Goal: Navigation & Orientation: Find specific page/section

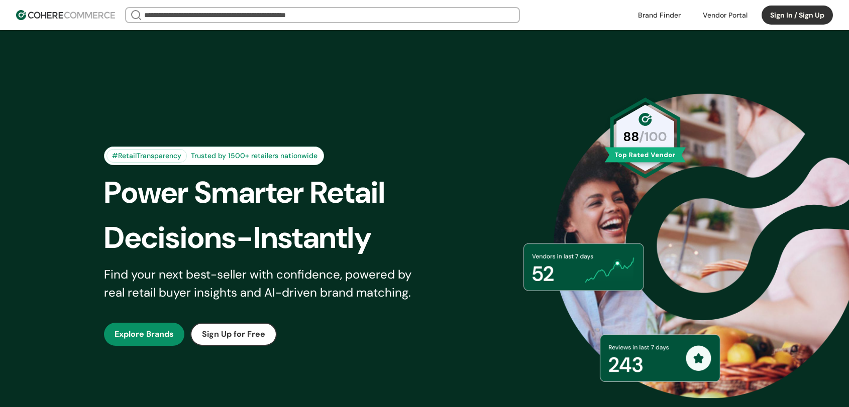
click at [787, 11] on button "Sign In / Sign Up" at bounding box center [796, 15] width 71 height 19
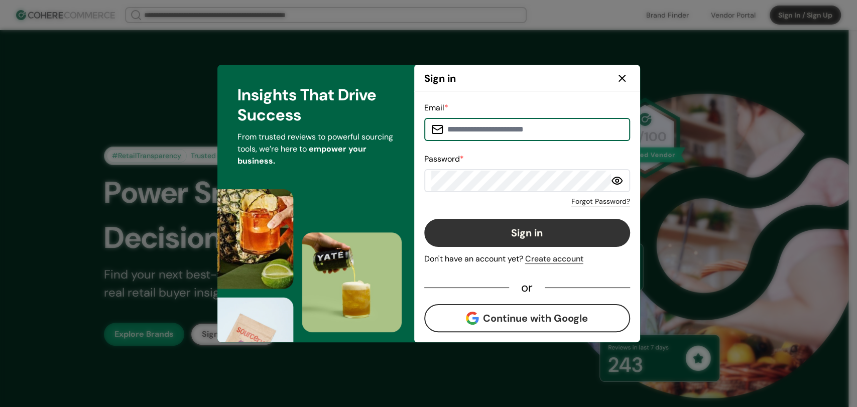
click at [504, 321] on button "Continue with Google" at bounding box center [527, 318] width 206 height 28
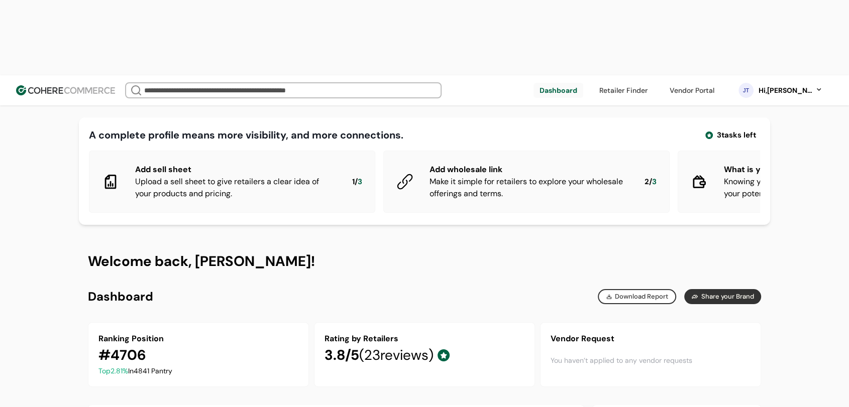
click at [694, 83] on link at bounding box center [691, 90] width 57 height 15
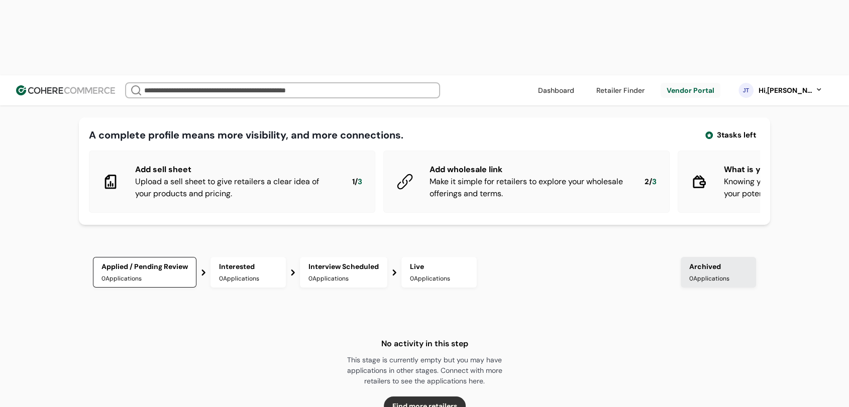
click at [13, 79] on div "A complete profile means more visibility, and more connections. 3 tasks left Ad…" at bounding box center [424, 359] width 849 height 569
click at [414, 397] on button "Find more retailers" at bounding box center [425, 406] width 82 height 19
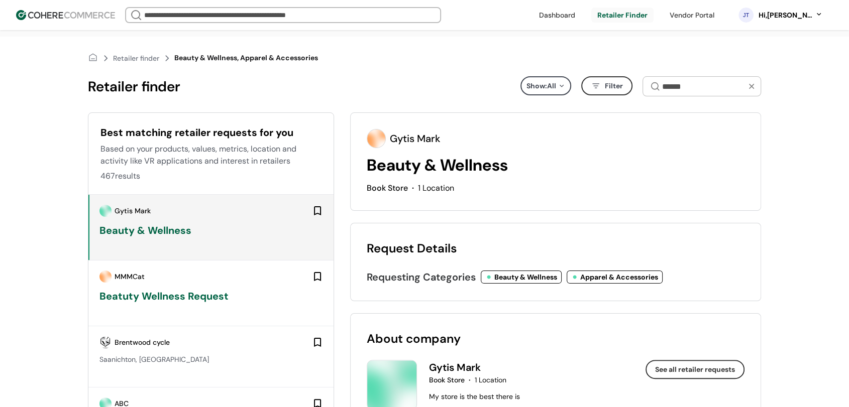
scroll to position [56, 0]
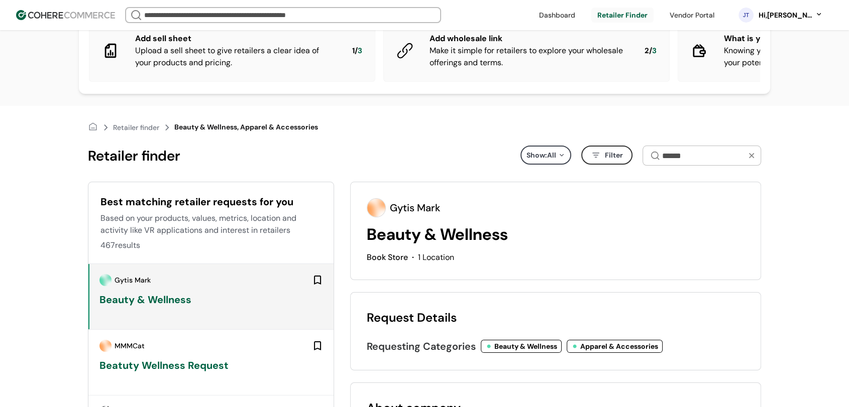
click at [569, 16] on link at bounding box center [557, 15] width 48 height 15
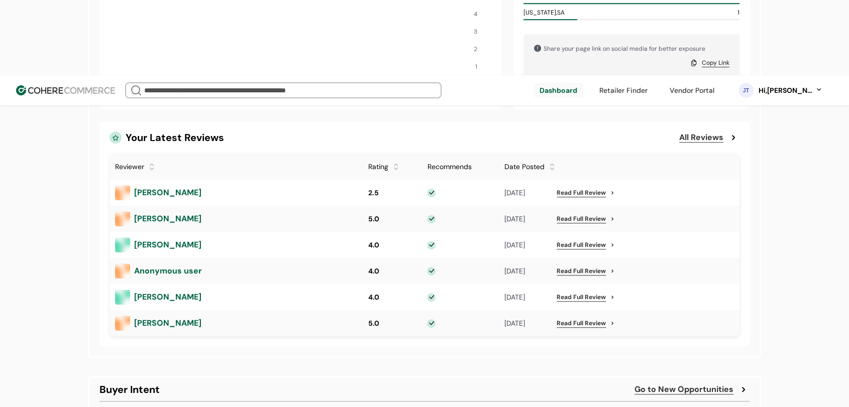
scroll to position [758, 0]
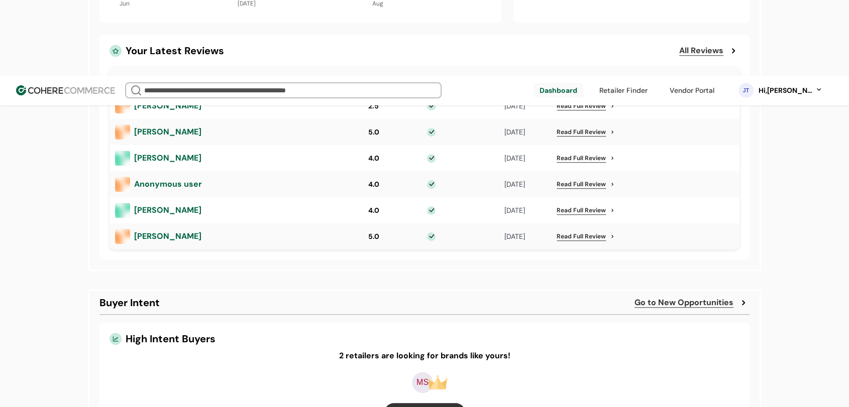
click at [567, 232] on link "Read Full Review" at bounding box center [580, 236] width 49 height 9
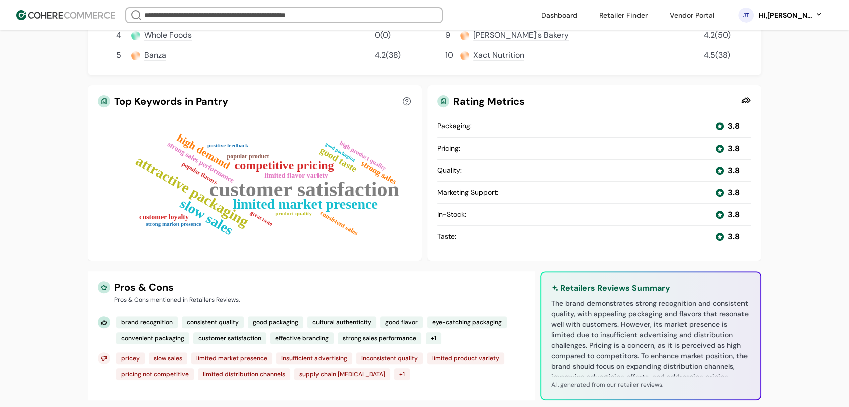
scroll to position [390, 0]
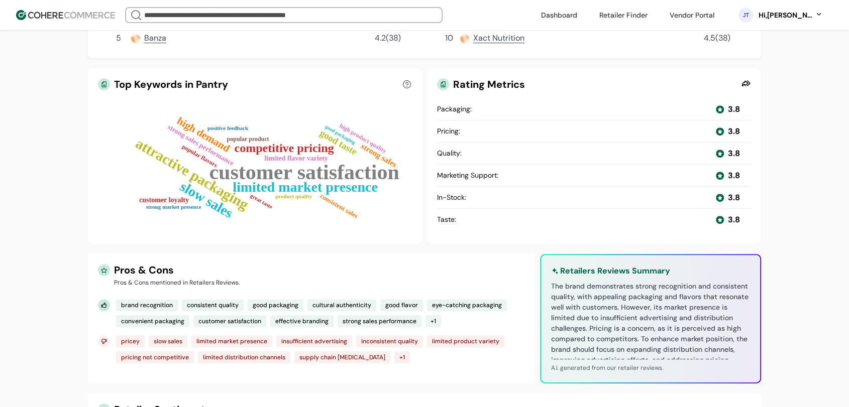
click at [647, 19] on link at bounding box center [623, 15] width 60 height 15
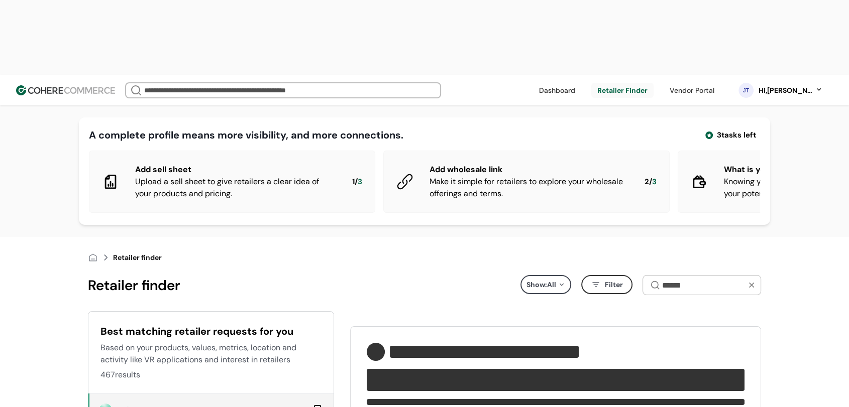
type input "**********"
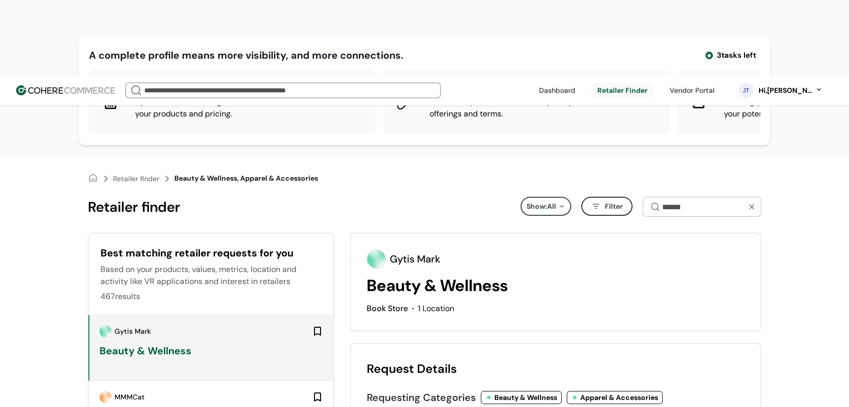
scroll to position [111, 0]
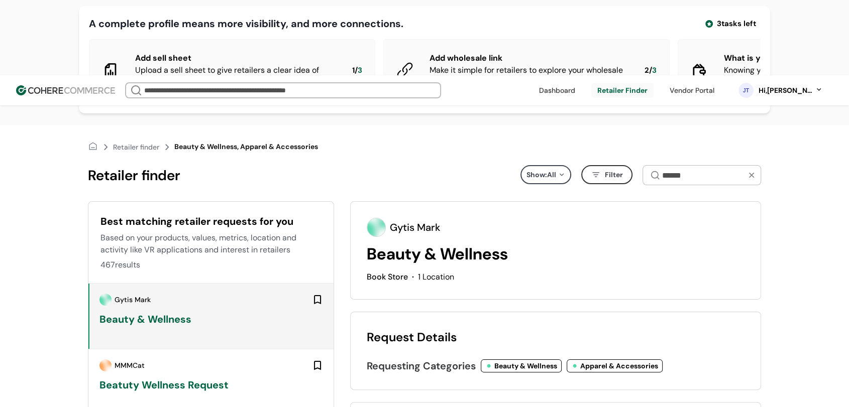
click at [326, 289] on div at bounding box center [317, 300] width 22 height 22
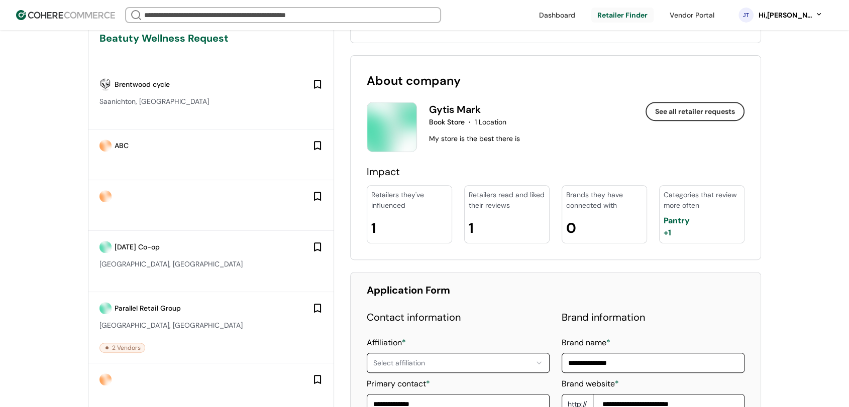
scroll to position [309, 0]
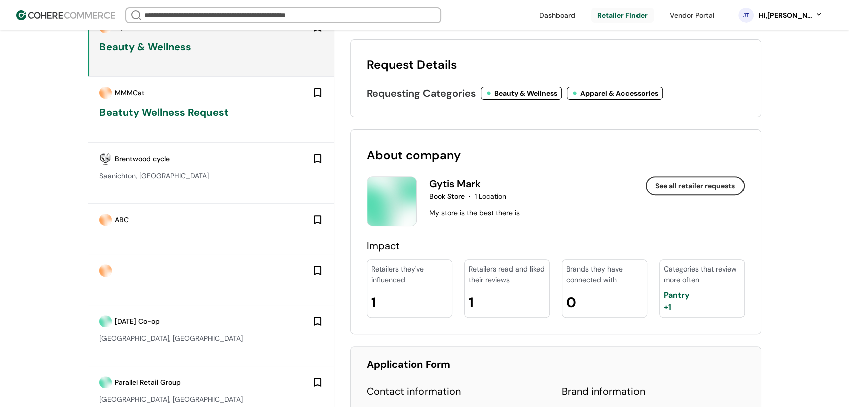
click at [691, 194] on button "See all retailer requests" at bounding box center [694, 185] width 99 height 19
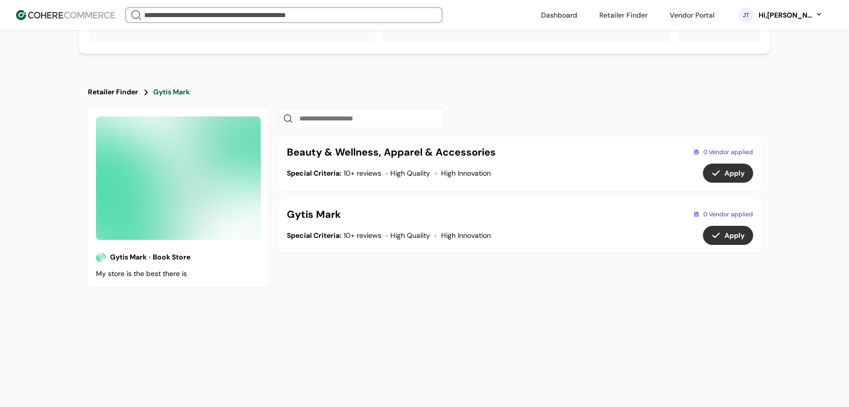
scroll to position [3, 0]
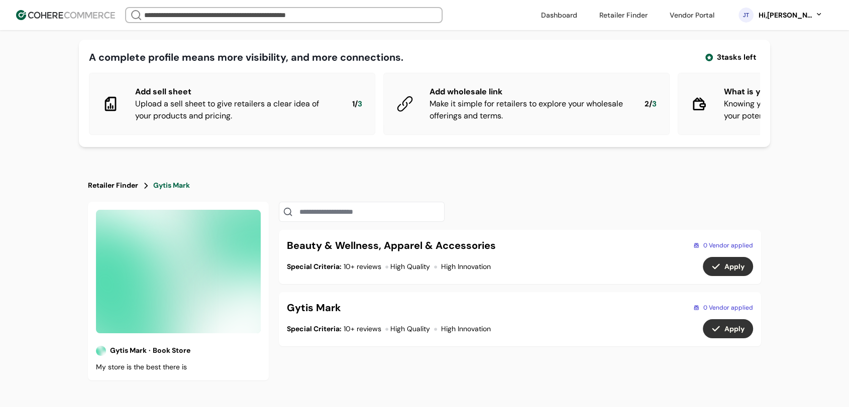
click at [117, 191] on link "Retailer Finder" at bounding box center [113, 185] width 50 height 11
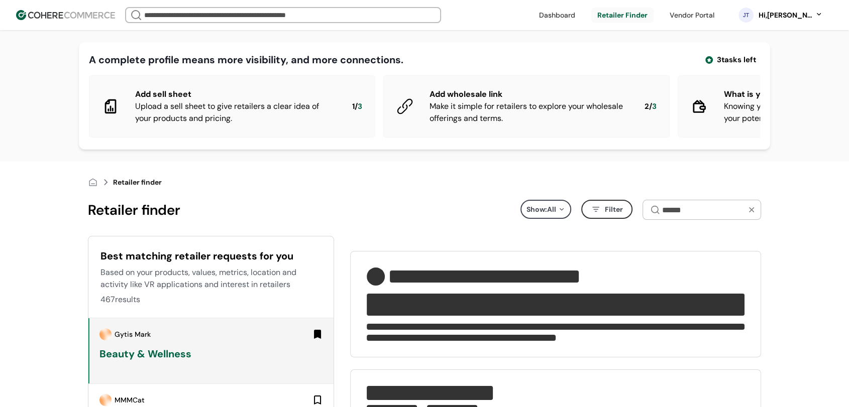
type input "**********"
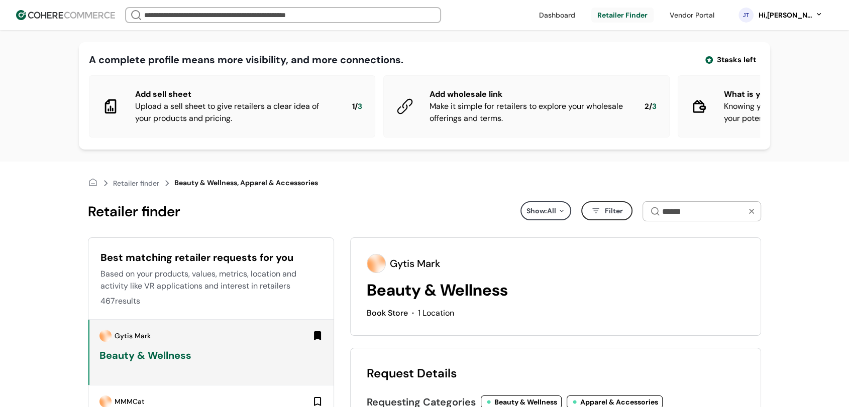
scroll to position [111, 0]
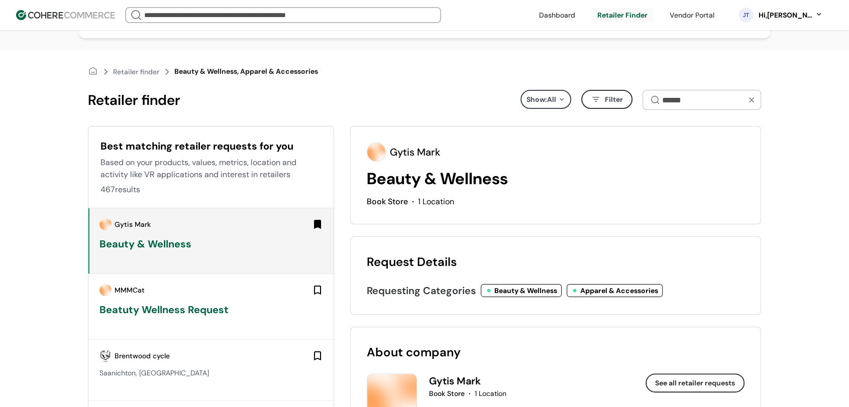
click at [313, 297] on div at bounding box center [317, 290] width 22 height 22
click at [242, 317] on div "Beatuty Wellness Request" at bounding box center [211, 309] width 224 height 15
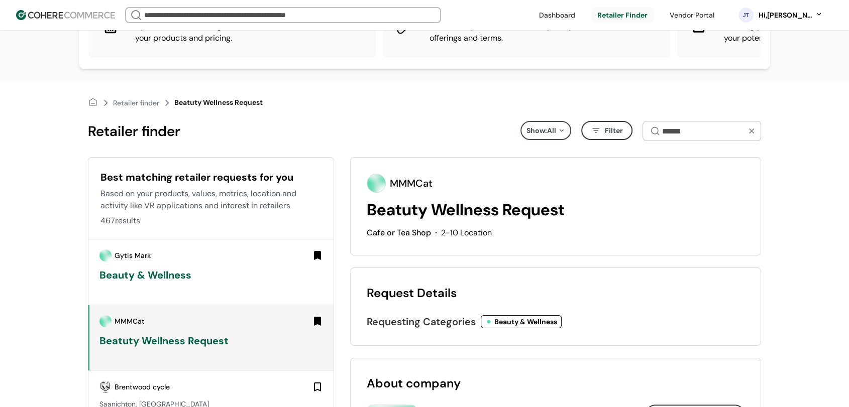
scroll to position [167, 0]
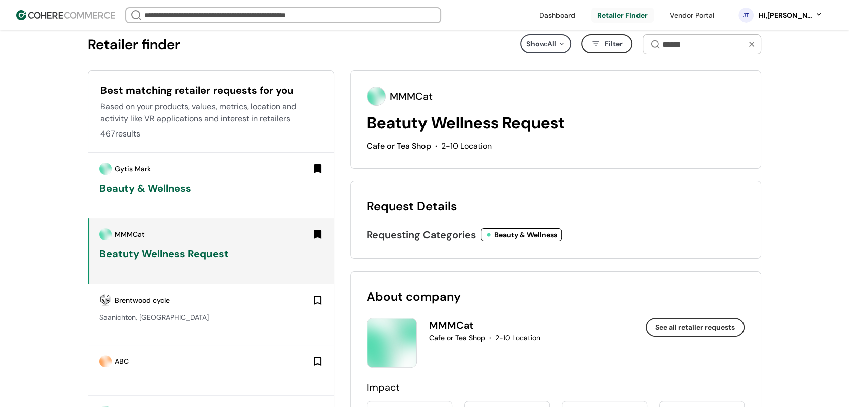
click at [547, 49] on div "Show: All" at bounding box center [545, 43] width 51 height 19
click at [610, 49] on span "Filter" at bounding box center [614, 44] width 18 height 11
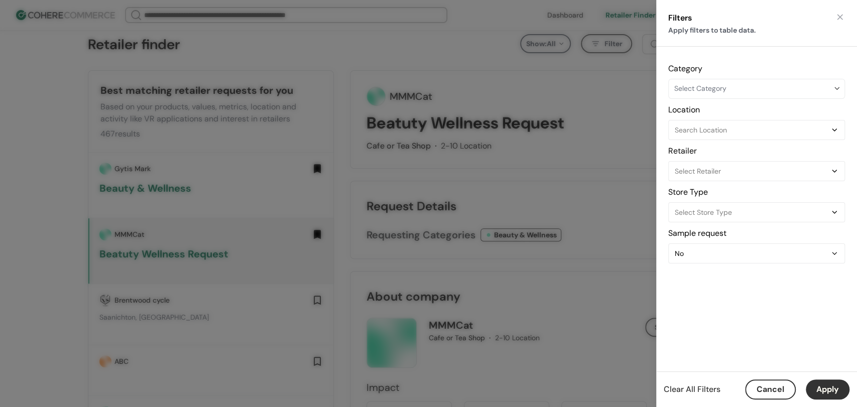
click at [619, 190] on div "Filters Apply filters to table data. Category Select Category Location Search L…" at bounding box center [428, 203] width 857 height 407
click at [763, 394] on button "Cancel" at bounding box center [770, 390] width 51 height 20
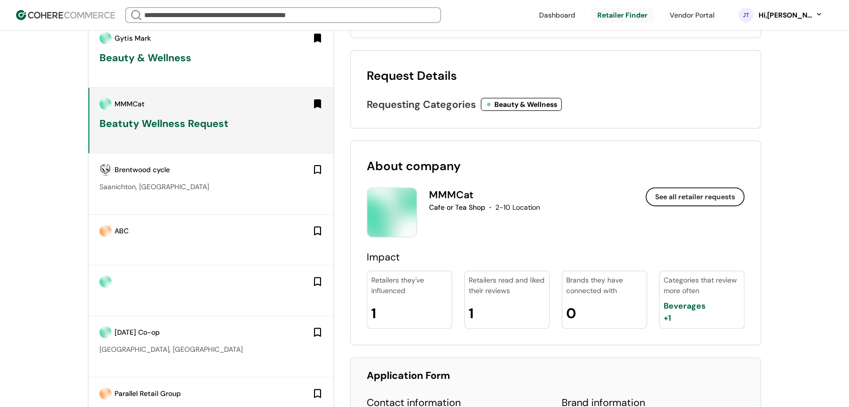
scroll to position [281, 0]
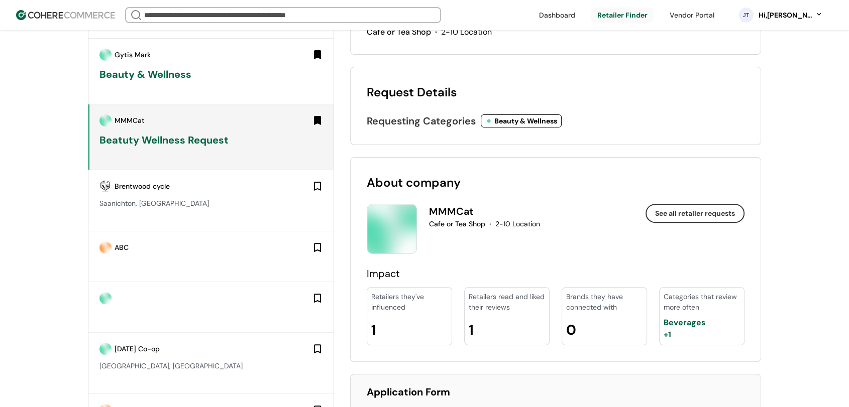
click at [301, 16] on input "search" at bounding box center [283, 15] width 282 height 14
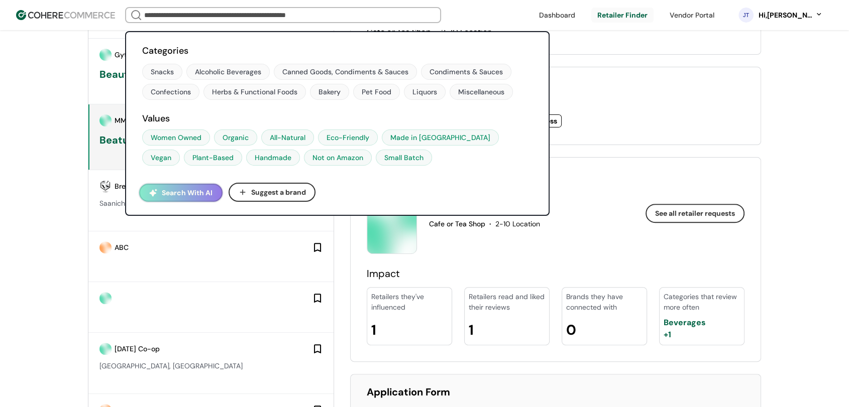
click at [167, 134] on div "Women Owned" at bounding box center [176, 138] width 51 height 11
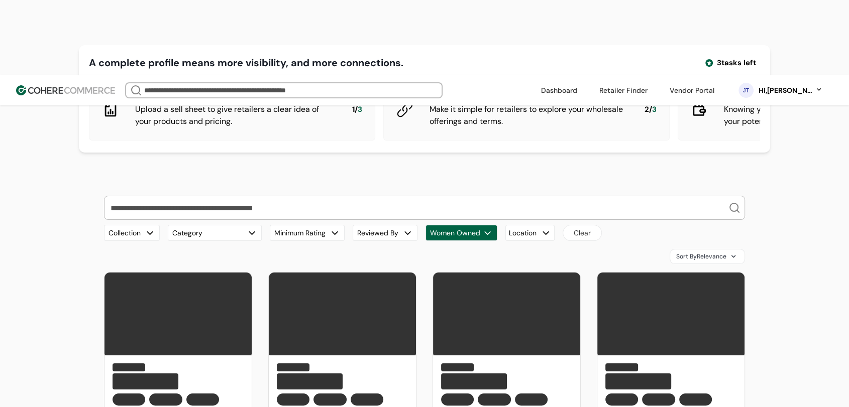
scroll to position [111, 0]
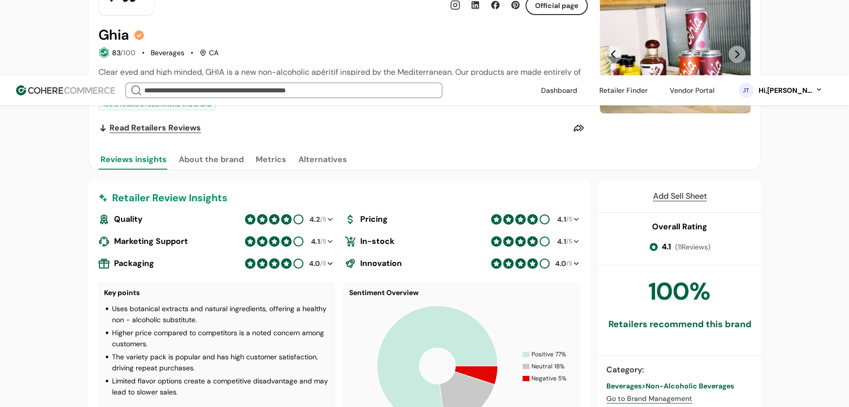
scroll to position [279, 0]
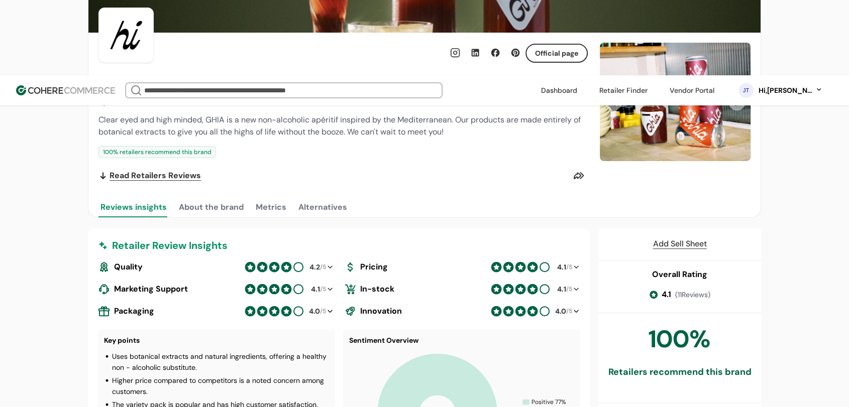
click at [690, 83] on link at bounding box center [691, 90] width 57 height 15
click at [628, 83] on link at bounding box center [623, 90] width 60 height 15
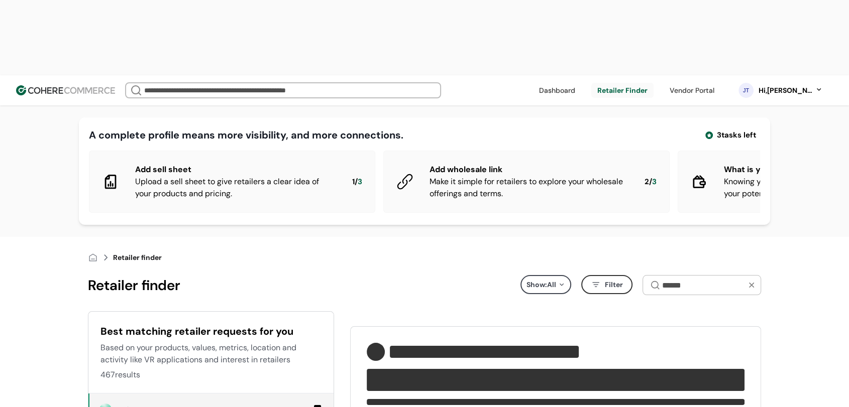
type input "**********"
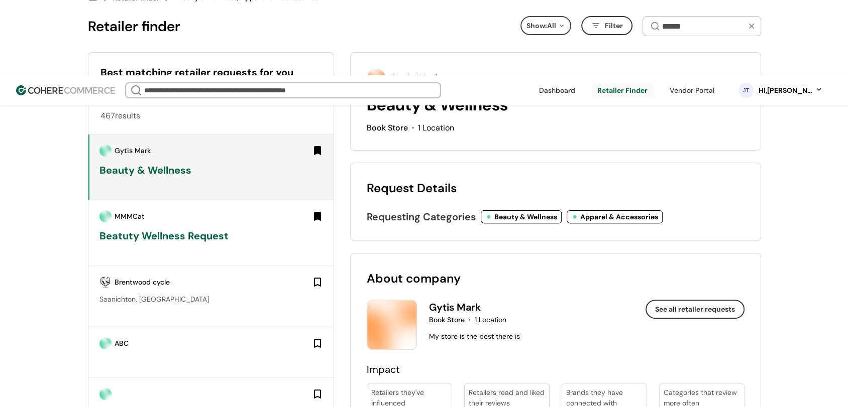
scroll to position [334, 0]
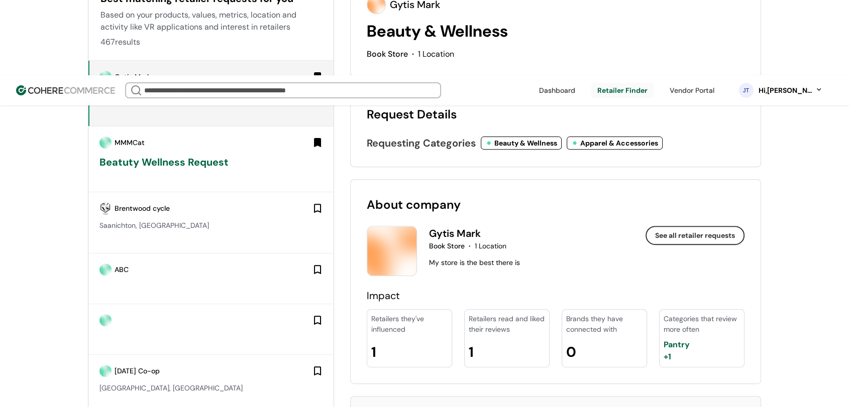
click at [514, 138] on div "Beauty & Wellness" at bounding box center [525, 143] width 63 height 11
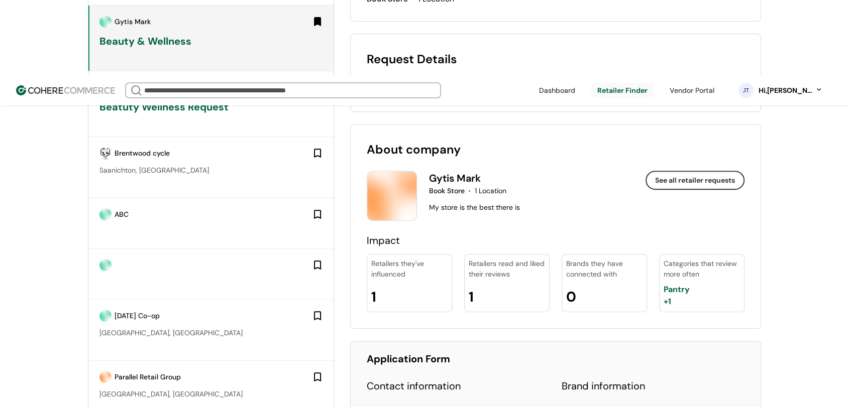
scroll to position [390, 0]
click at [715, 170] on button "See all retailer requests" at bounding box center [694, 179] width 99 height 19
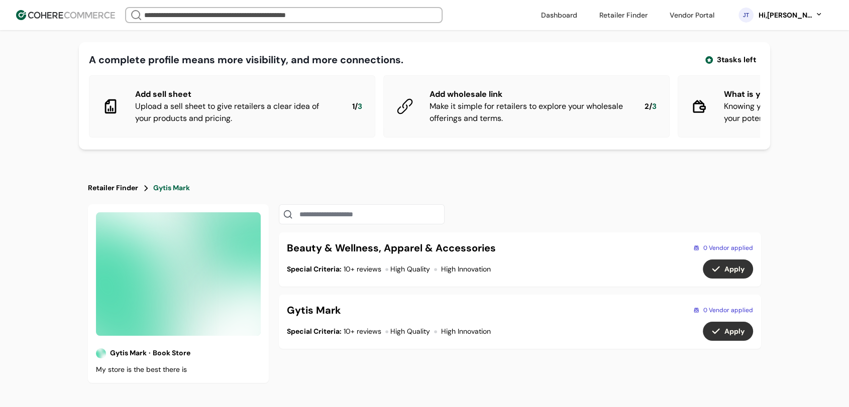
click at [469, 165] on div "A complete profile means more visibility, and more connections. 3 tasks left Ad…" at bounding box center [424, 284] width 849 height 569
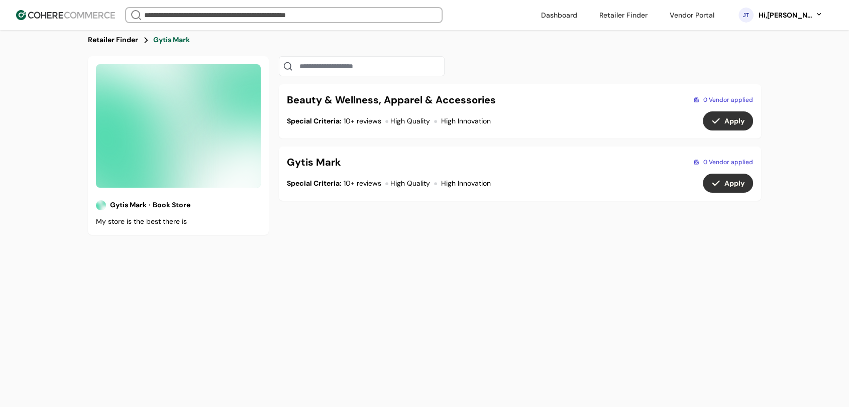
scroll to position [167, 0]
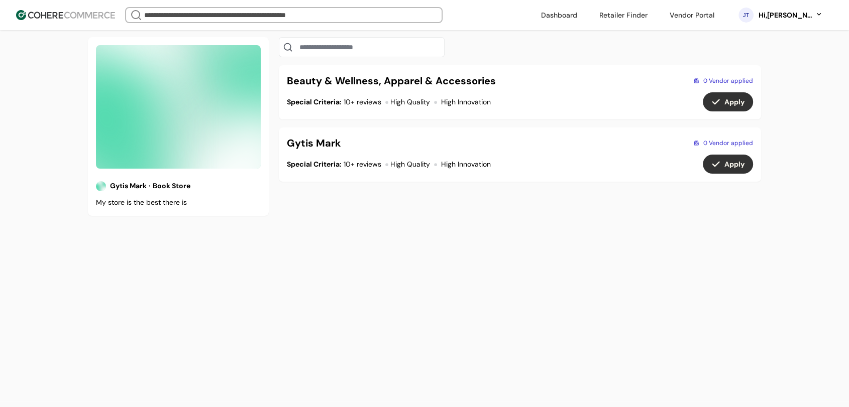
click at [717, 148] on div "0 Vendor applied" at bounding box center [723, 143] width 60 height 9
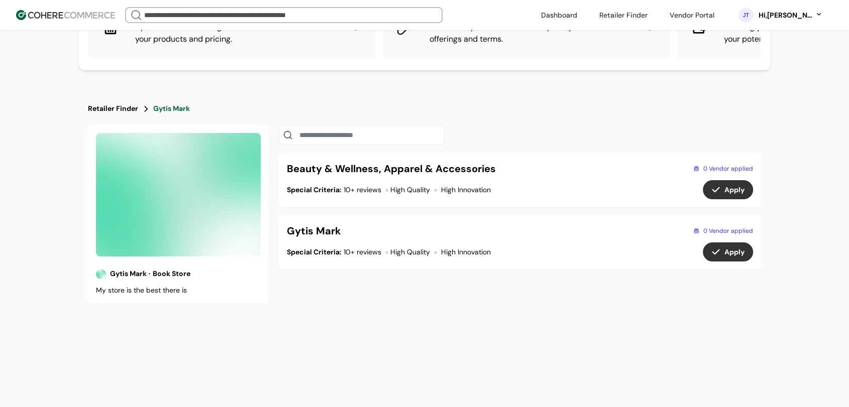
scroll to position [0, 0]
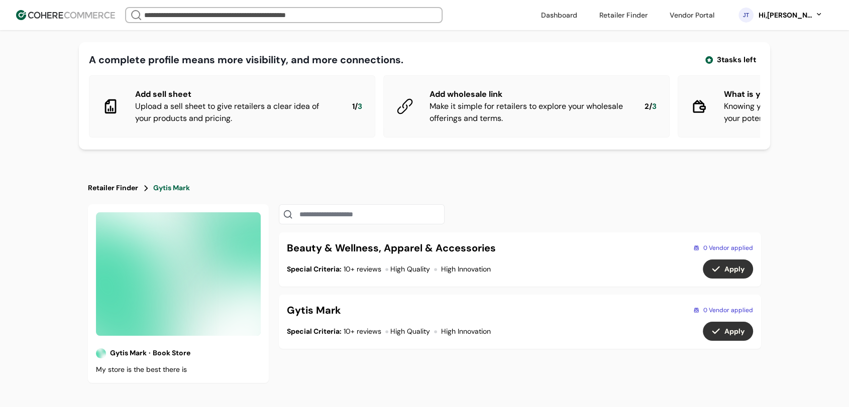
click at [425, 224] on input at bounding box center [362, 214] width 166 height 20
click at [716, 13] on link at bounding box center [691, 15] width 57 height 15
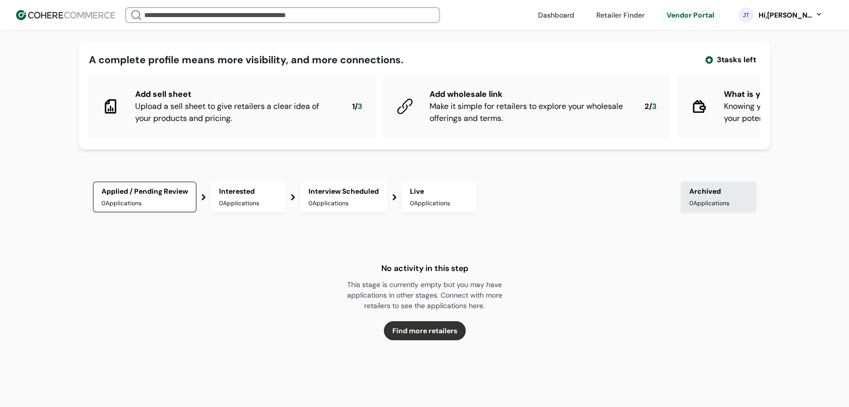
click at [543, 172] on div "Applied / Pending Review 0 Applications Interested 0 Applications Interview Sch…" at bounding box center [424, 365] width 723 height 407
click at [543, 170] on div "Applied / Pending Review 0 Applications Interested 0 Applications Interview Sch…" at bounding box center [424, 365] width 723 height 407
click at [447, 288] on div "This stage is currently empty but you may have applications in other stages. Co…" at bounding box center [424, 296] width 176 height 32
click at [346, 208] on div "0 Applications" at bounding box center [343, 203] width 70 height 9
click at [256, 208] on div "0 Applications" at bounding box center [248, 203] width 58 height 9
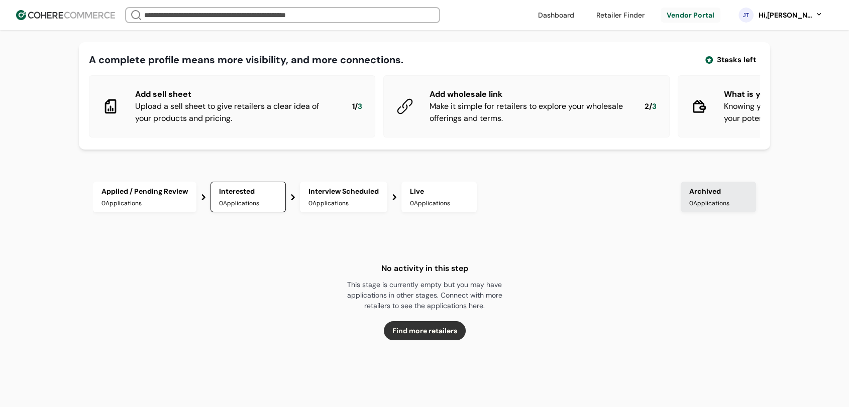
click at [438, 208] on div "0 Applications" at bounding box center [439, 203] width 58 height 9
click at [108, 197] on div "Applied / Pending Review" at bounding box center [144, 191] width 86 height 11
click at [649, 21] on link at bounding box center [620, 15] width 60 height 15
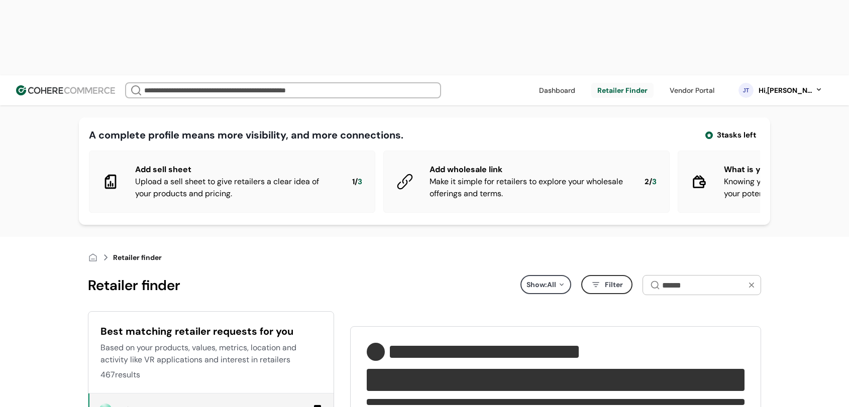
type input "**********"
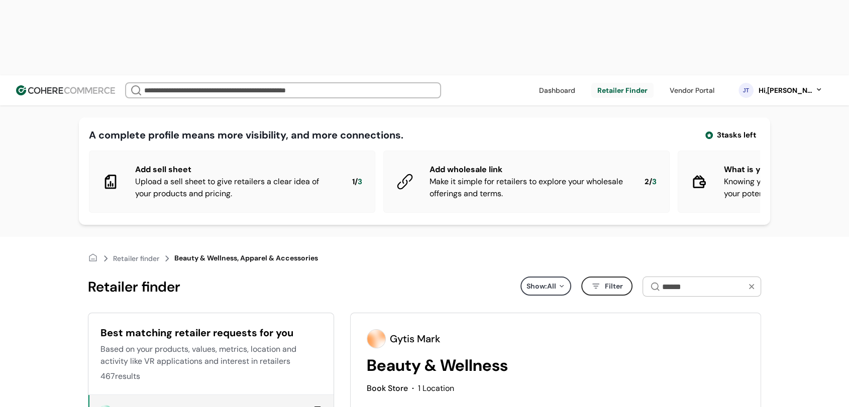
click at [436, 78] on div at bounding box center [430, 90] width 12 height 24
click at [701, 83] on link at bounding box center [691, 90] width 57 height 15
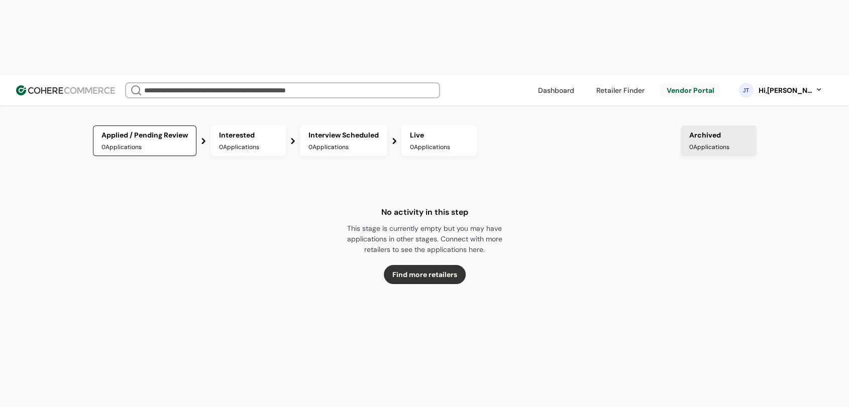
click at [605, 126] on div "Applied / Pending Review 0 Applications Interested 0 Applications Interview Sch…" at bounding box center [376, 144] width 567 height 36
